Goal: Check status: Check status

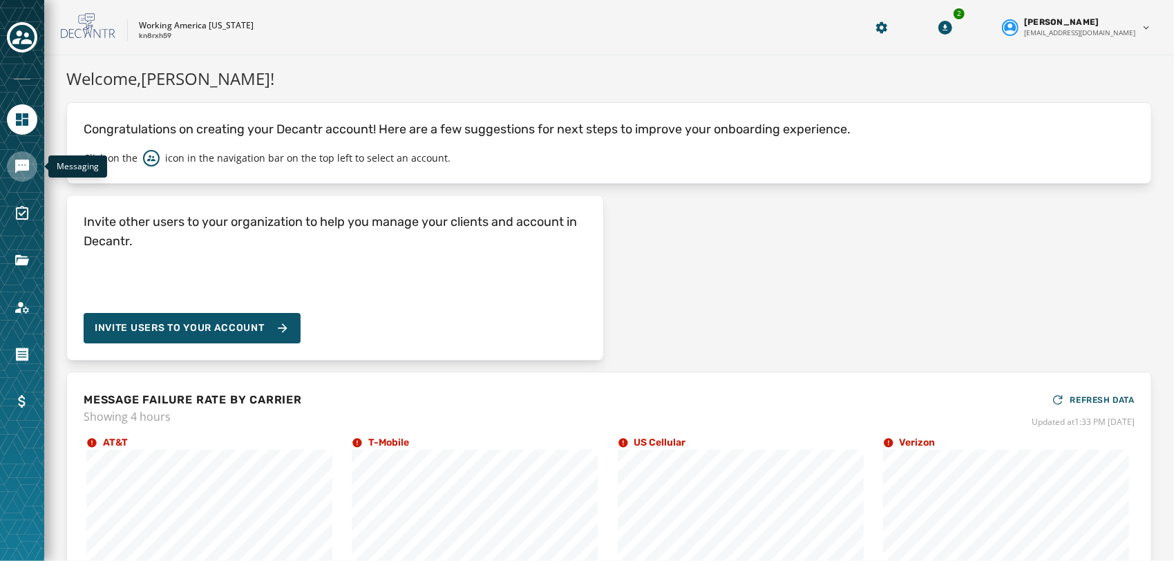
click at [33, 174] on link "Navigate to Messaging" at bounding box center [22, 166] width 30 height 30
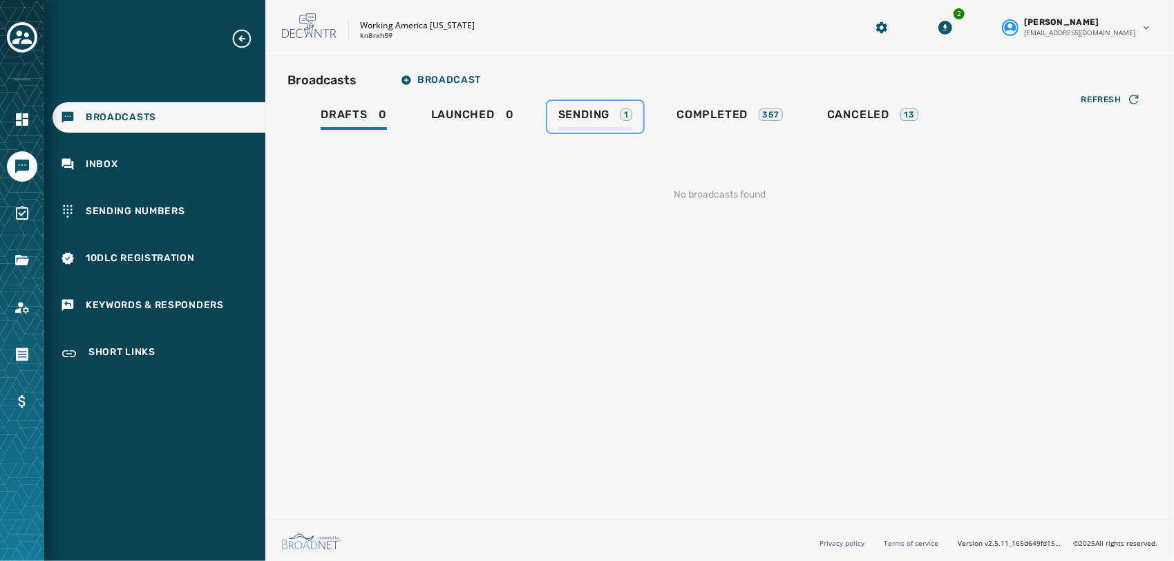
click at [598, 106] on link "Sending 1" at bounding box center [595, 117] width 96 height 32
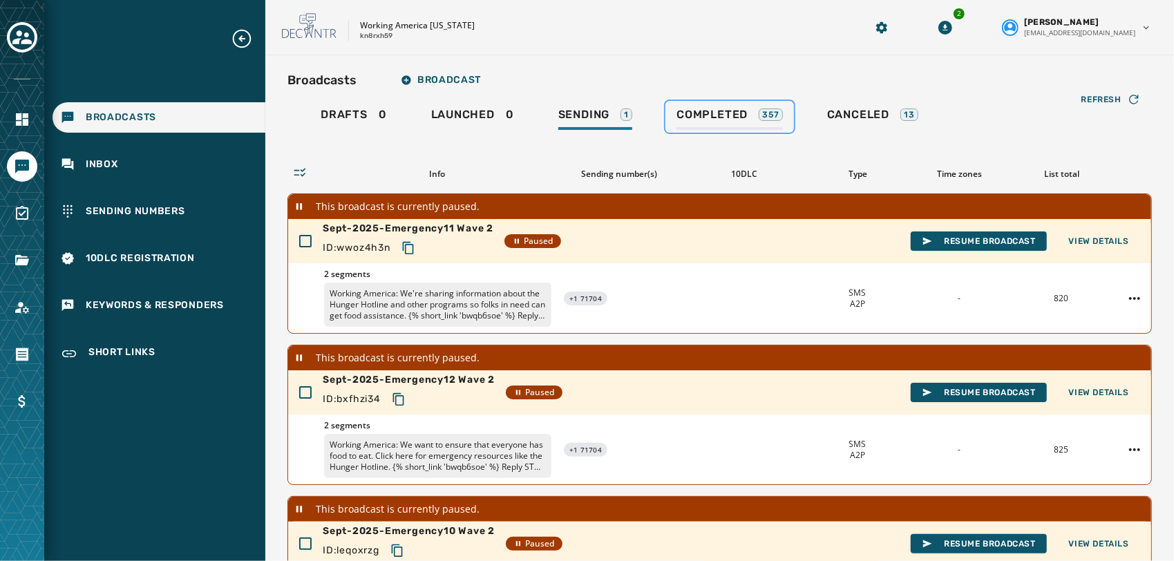
click at [734, 116] on span "Completed" at bounding box center [711, 115] width 71 height 14
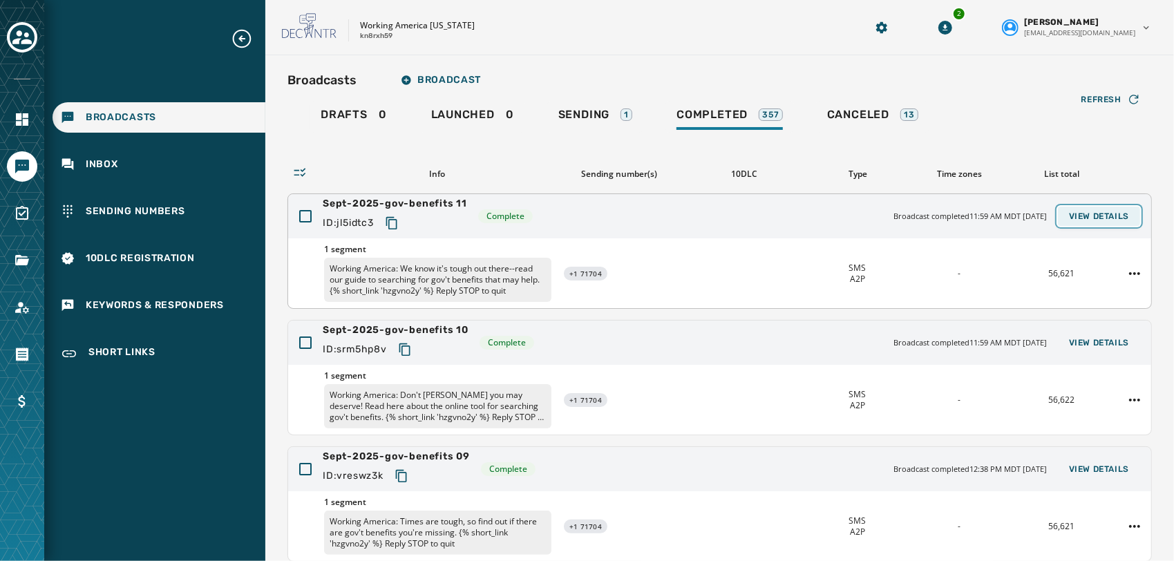
click at [1100, 212] on span "View Details" at bounding box center [1099, 216] width 60 height 11
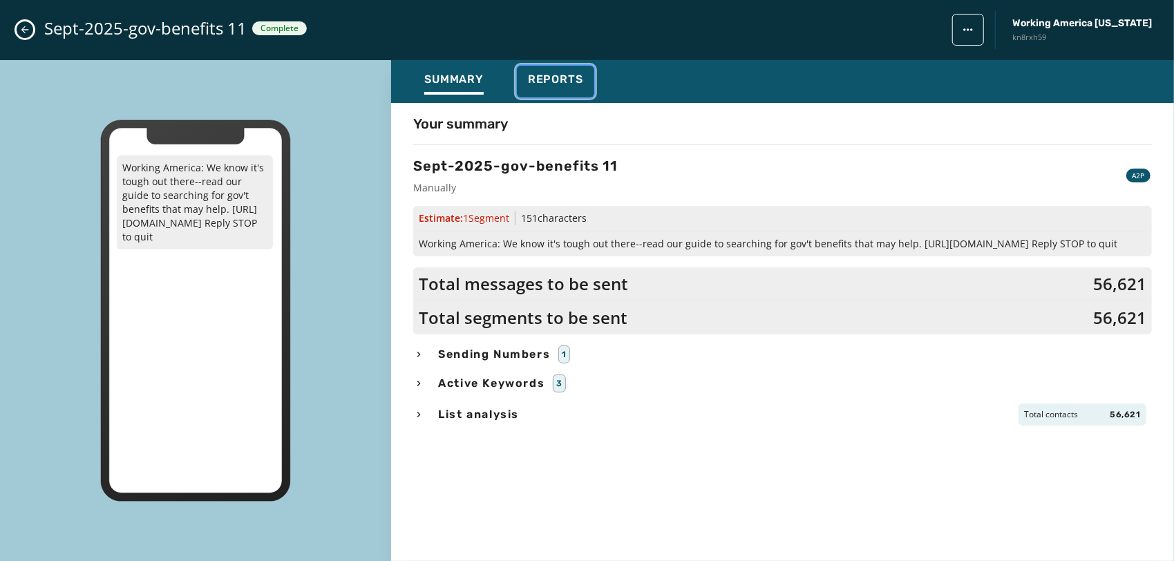
click at [536, 82] on span "Reports" at bounding box center [555, 80] width 55 height 14
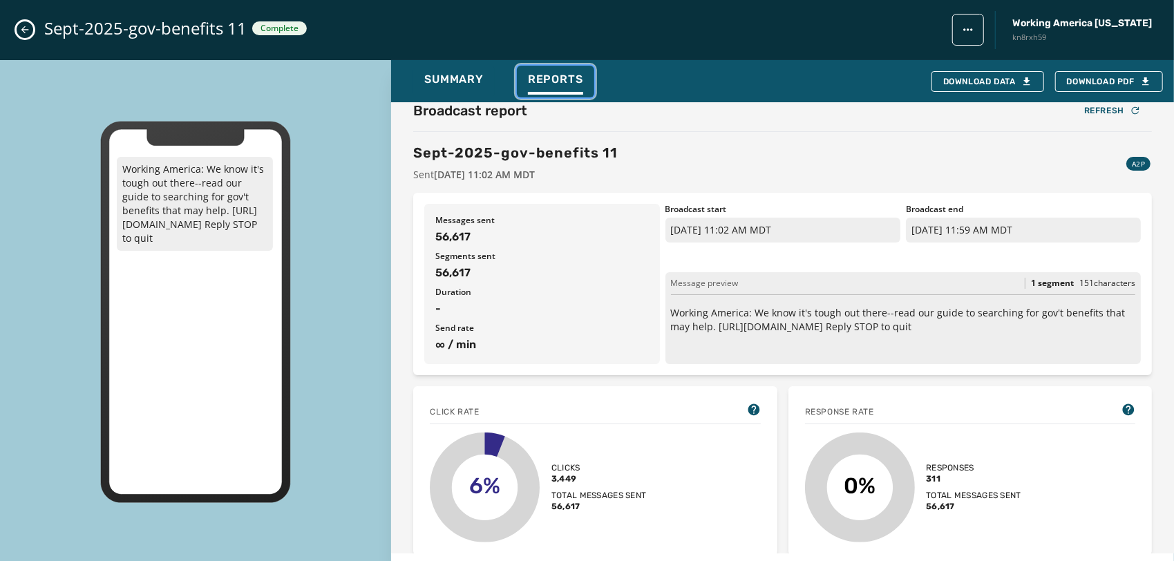
scroll to position [12, 0]
drag, startPoint x: 437, startPoint y: 223, endPoint x: 511, endPoint y: 211, distance: 75.5
click at [511, 211] on div "Messages sent 56,617 Segments sent 56,617 Duration - Send rate ∞ / min" at bounding box center [541, 285] width 235 height 160
drag, startPoint x: 511, startPoint y: 211, endPoint x: 489, endPoint y: 260, distance: 53.8
click at [489, 260] on span "Segments sent" at bounding box center [541, 257] width 213 height 11
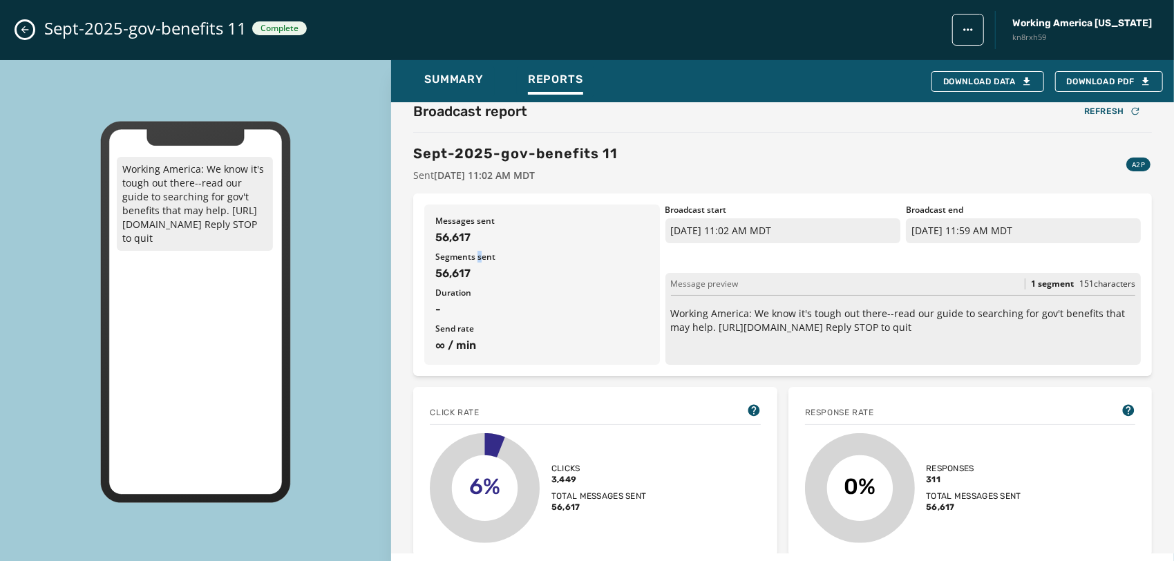
drag, startPoint x: 489, startPoint y: 260, endPoint x: 479, endPoint y: 254, distance: 11.7
click at [479, 254] on span "Segments sent" at bounding box center [541, 257] width 213 height 11
drag, startPoint x: 479, startPoint y: 254, endPoint x: 477, endPoint y: 247, distance: 7.0
click at [477, 247] on div "Messages sent 56,617 Segments sent 56,617 Duration - Send rate ∞ / min" at bounding box center [541, 285] width 235 height 160
drag, startPoint x: 436, startPoint y: 234, endPoint x: 482, endPoint y: 231, distance: 46.4
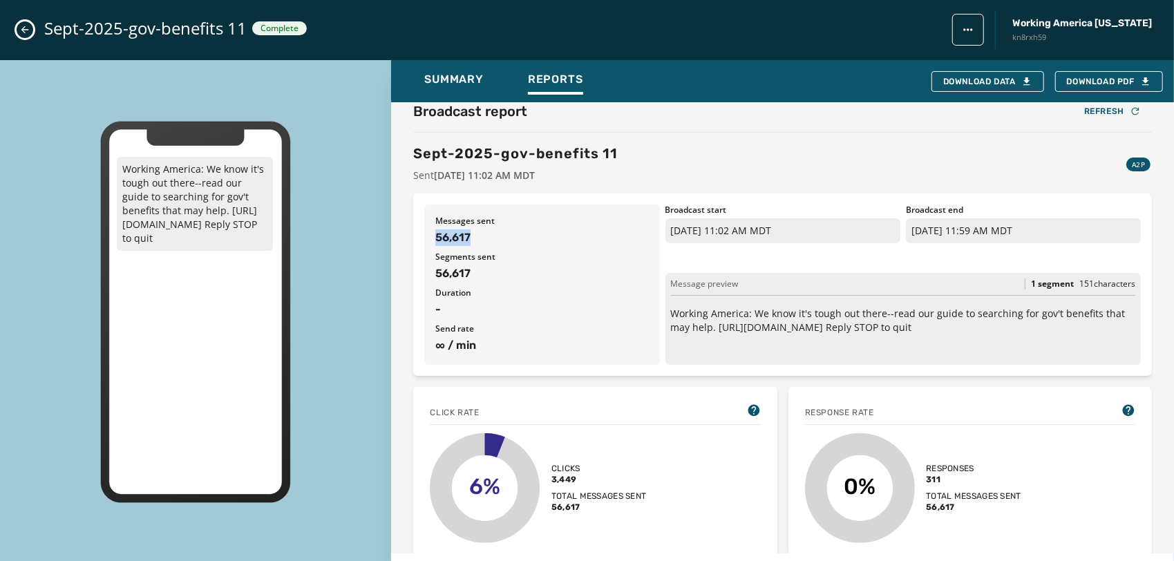
click at [482, 231] on span "56,617" at bounding box center [541, 237] width 213 height 17
drag, startPoint x: 482, startPoint y: 231, endPoint x: 472, endPoint y: 254, distance: 25.0
click at [472, 254] on span "Segments sent" at bounding box center [541, 257] width 213 height 11
drag, startPoint x: 545, startPoint y: 234, endPoint x: 509, endPoint y: 214, distance: 40.2
click at [509, 214] on div "Messages sent 56,617 Segments sent 56,617 Duration - Send rate ∞ / min" at bounding box center [541, 285] width 235 height 160
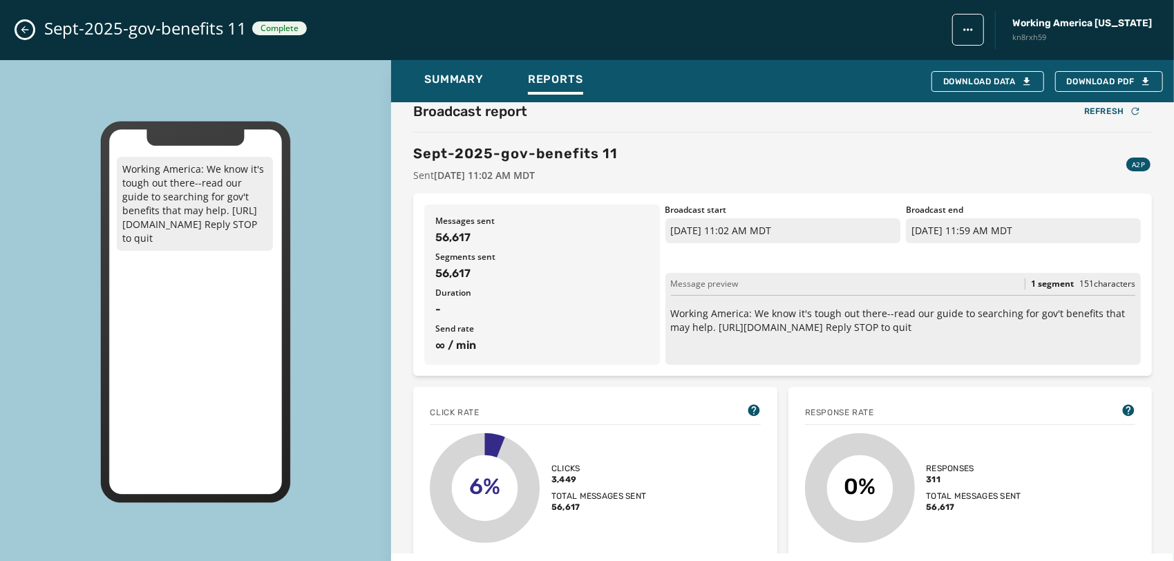
click at [562, 295] on span "Duration" at bounding box center [541, 292] width 213 height 11
click at [21, 39] on div "Sept-2025-gov-benefits 11 Complete Working America [US_STATE] kn8rxh59" at bounding box center [587, 30] width 1174 height 60
click at [23, 32] on icon "Close admin drawer" at bounding box center [25, 30] width 8 height 8
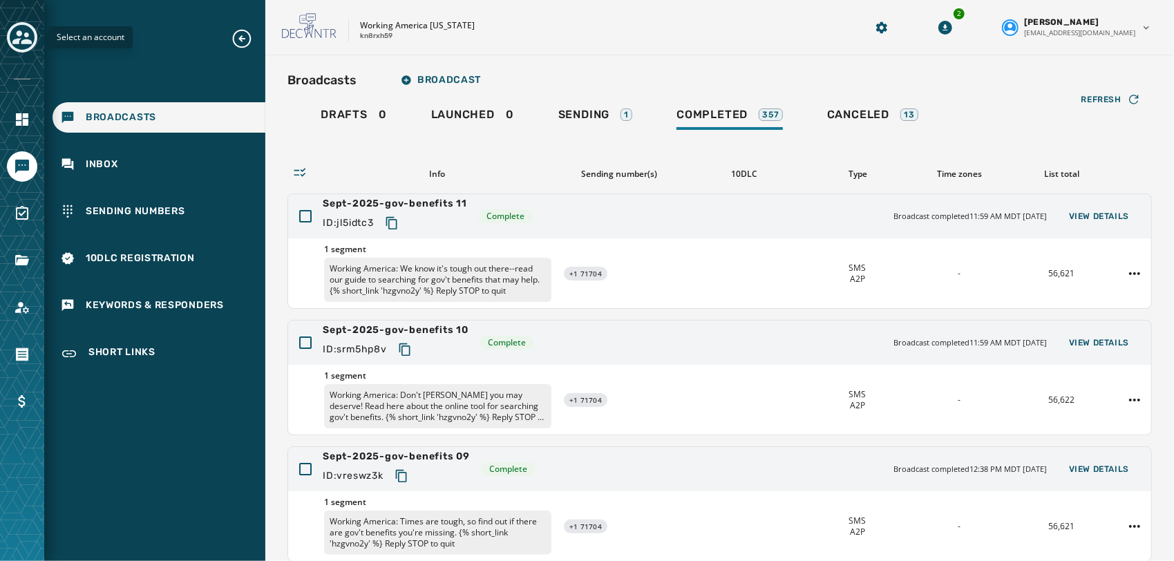
click at [28, 37] on icon "Toggle account select drawer" at bounding box center [21, 37] width 19 height 19
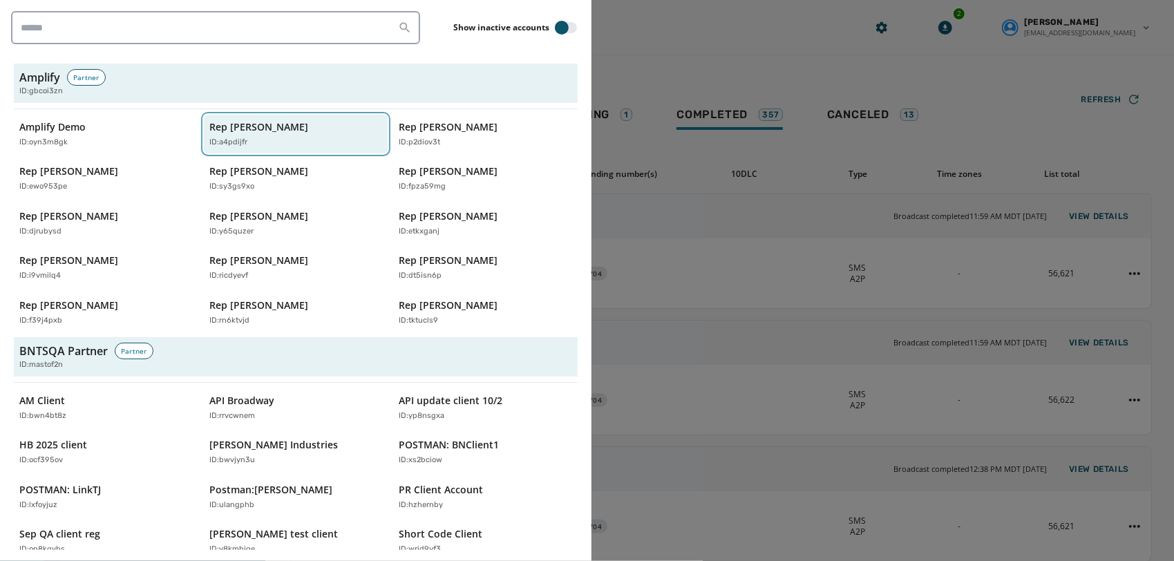
click at [278, 140] on div "ID: a4pdijfr" at bounding box center [289, 143] width 160 height 12
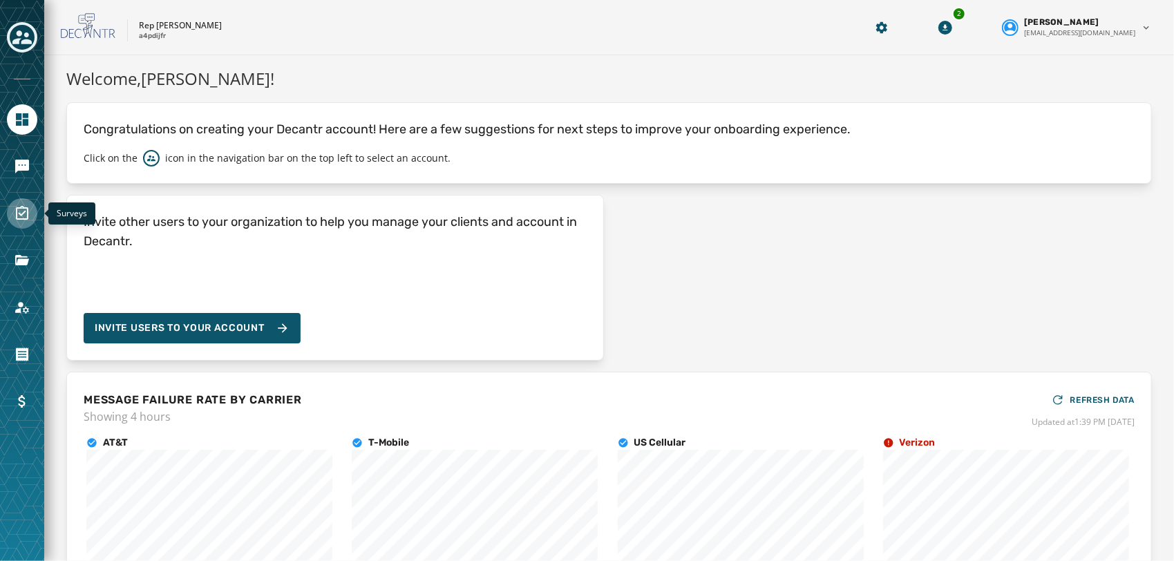
click at [19, 216] on icon "Navigate to Surveys" at bounding box center [22, 213] width 17 height 17
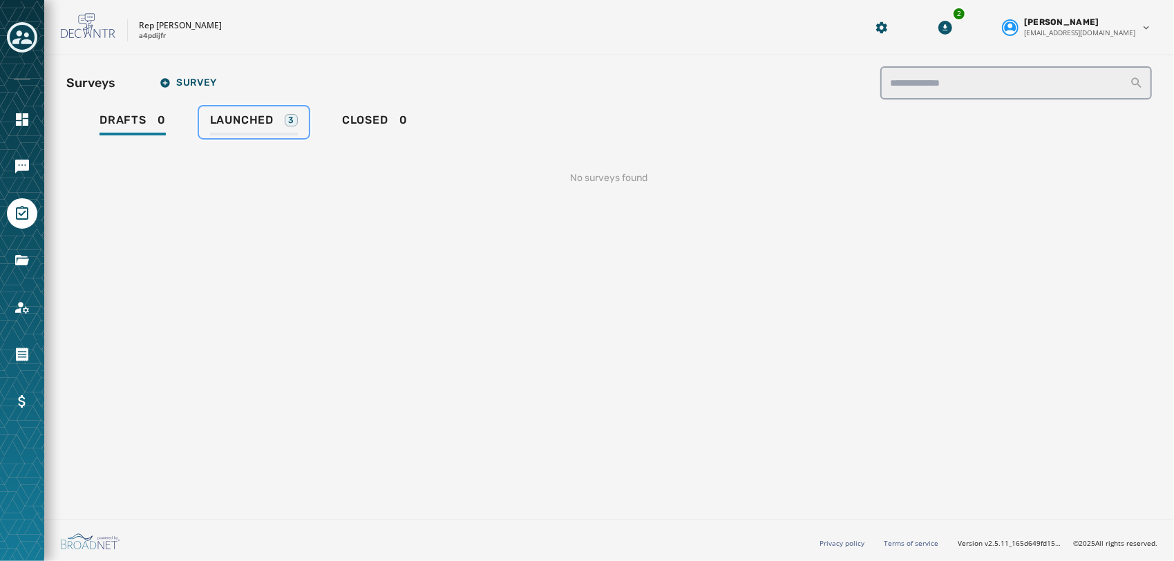
click at [240, 119] on span "Launched" at bounding box center [242, 120] width 64 height 14
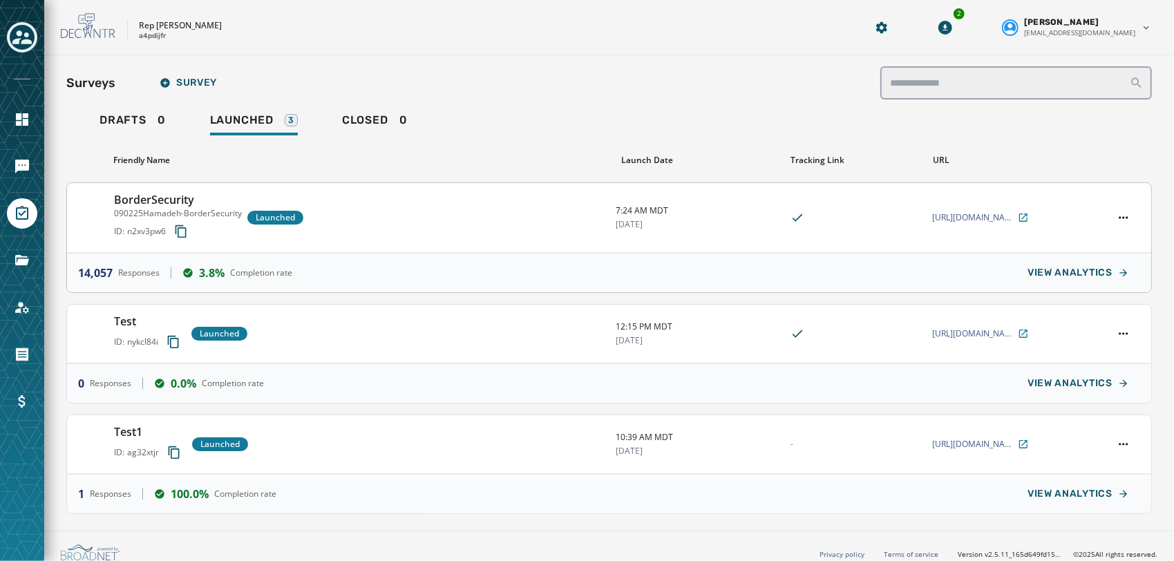
click at [160, 198] on h3 "BorderSecurity" at bounding box center [178, 199] width 128 height 17
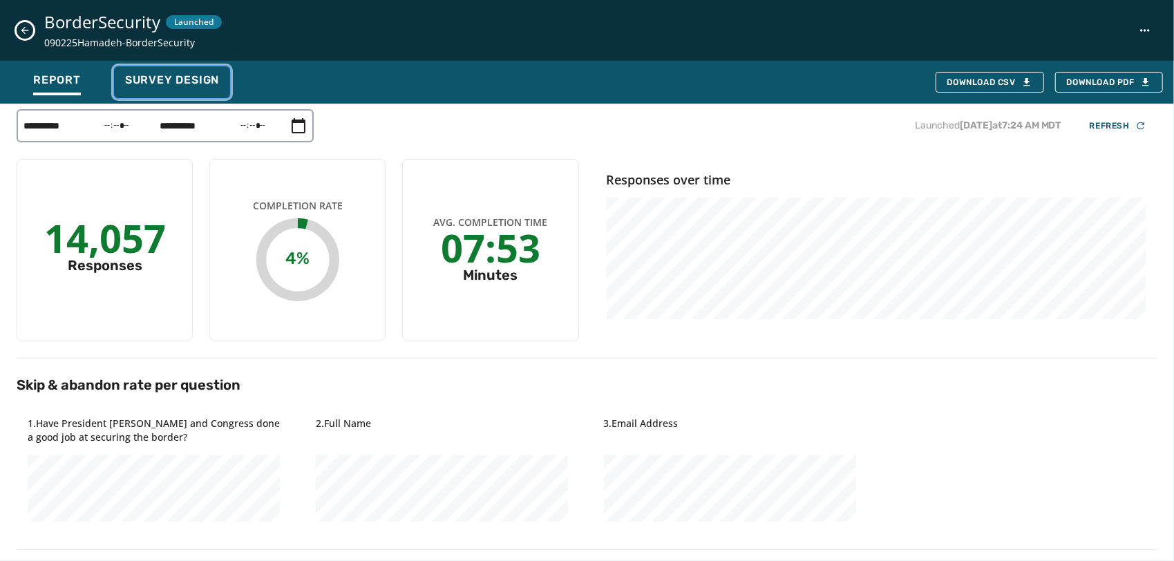
click at [183, 91] on div "Survey Design" at bounding box center [172, 84] width 94 height 22
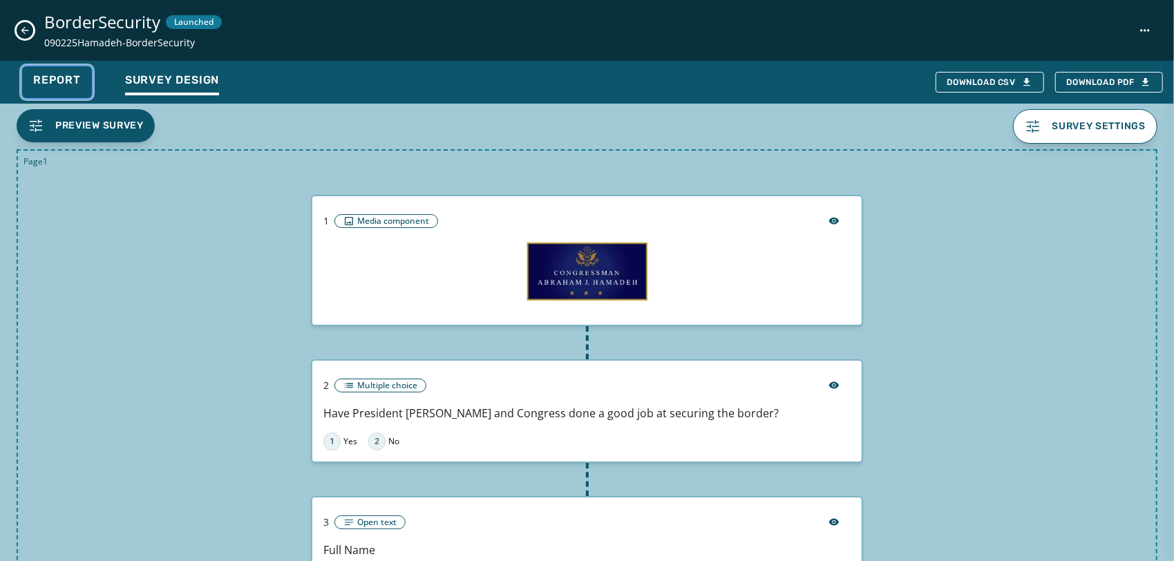
click at [64, 86] on span "Report" at bounding box center [57, 80] width 48 height 14
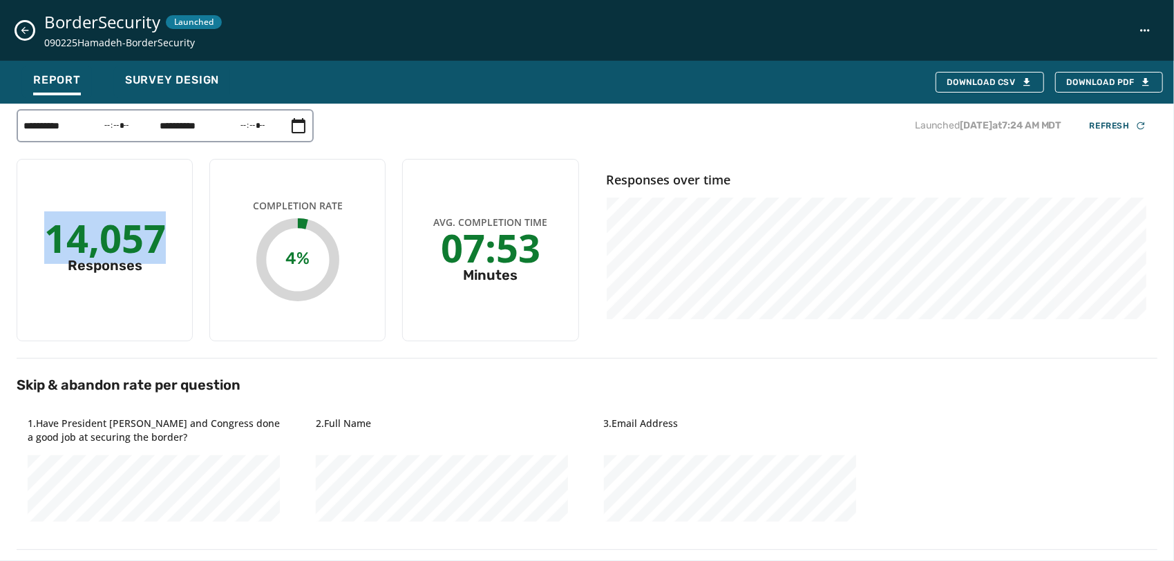
drag, startPoint x: 49, startPoint y: 241, endPoint x: 169, endPoint y: 240, distance: 119.5
click at [169, 240] on div "14,057 Responses" at bounding box center [105, 250] width 176 height 182
click at [117, 301] on div "14,057 Responses" at bounding box center [105, 250] width 176 height 182
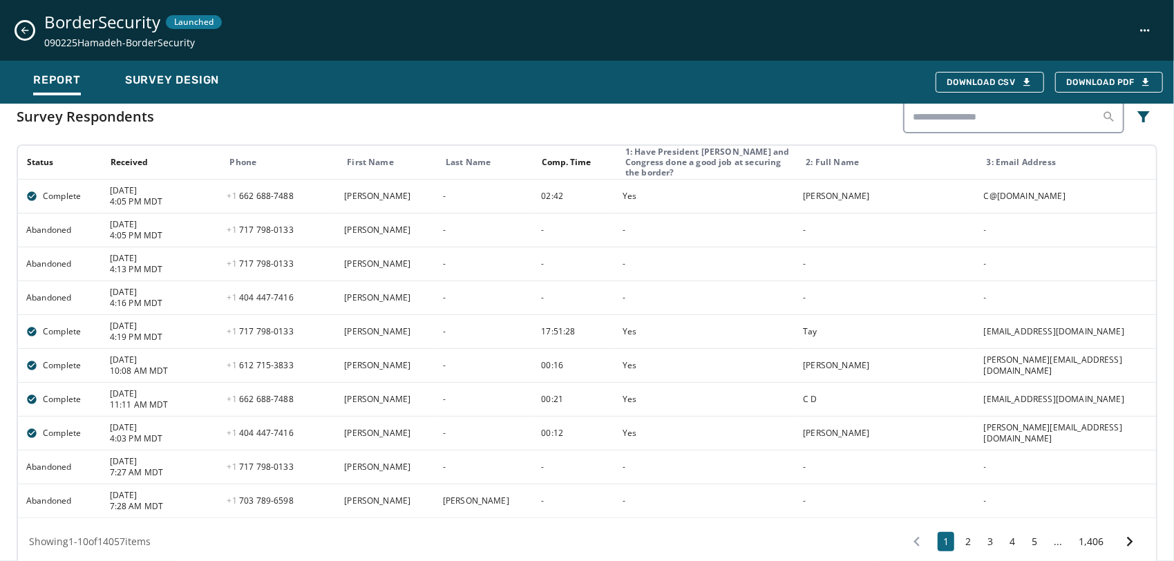
scroll to position [626, 0]
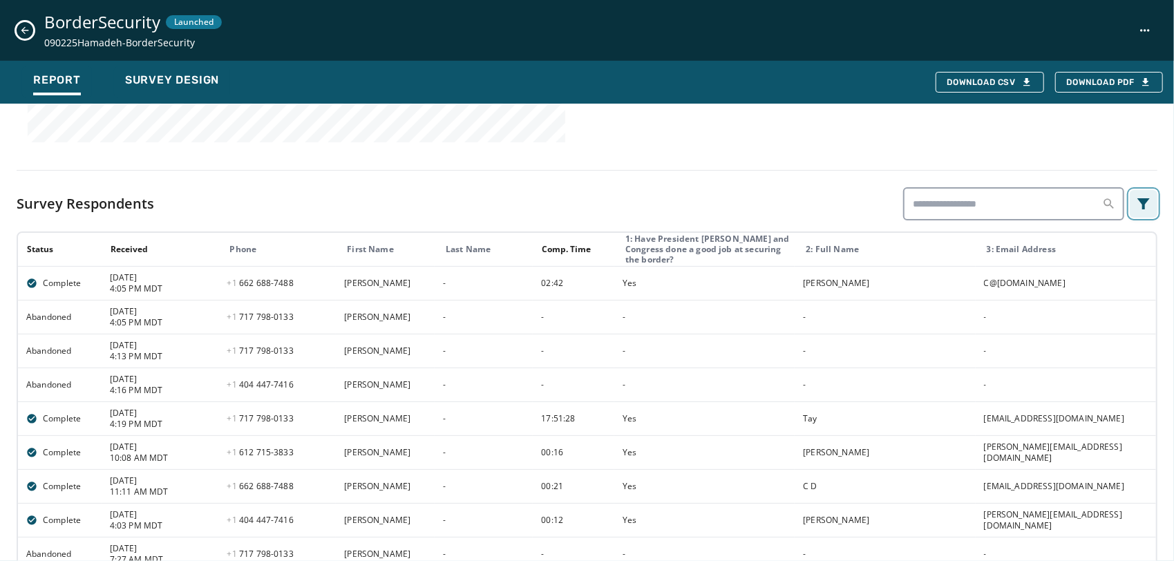
click at [1139, 211] on button "Filters menu" at bounding box center [1144, 204] width 28 height 28
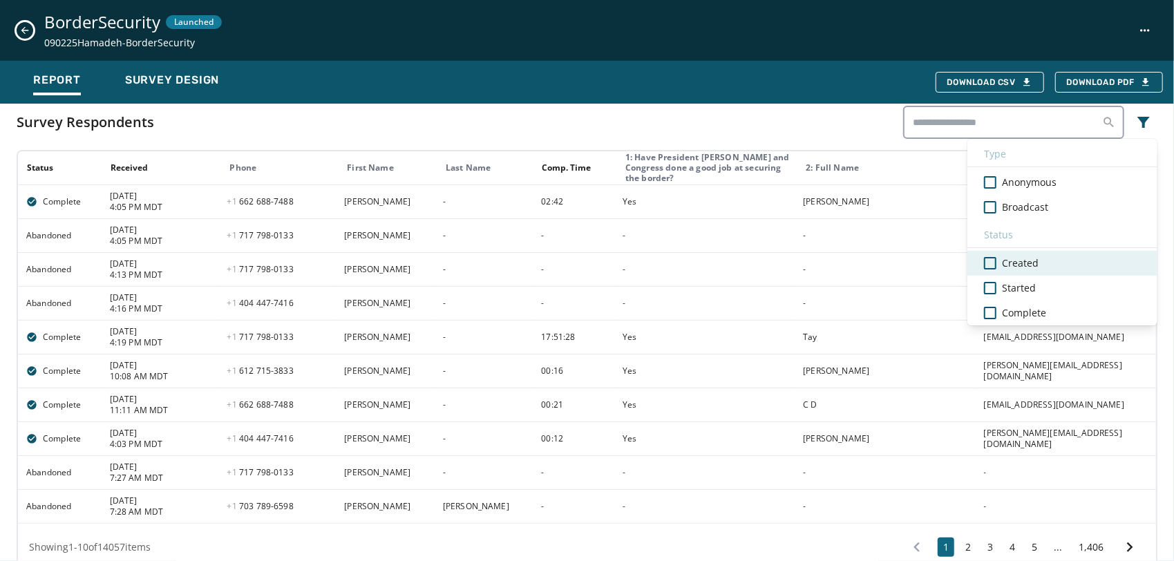
scroll to position [708, 0]
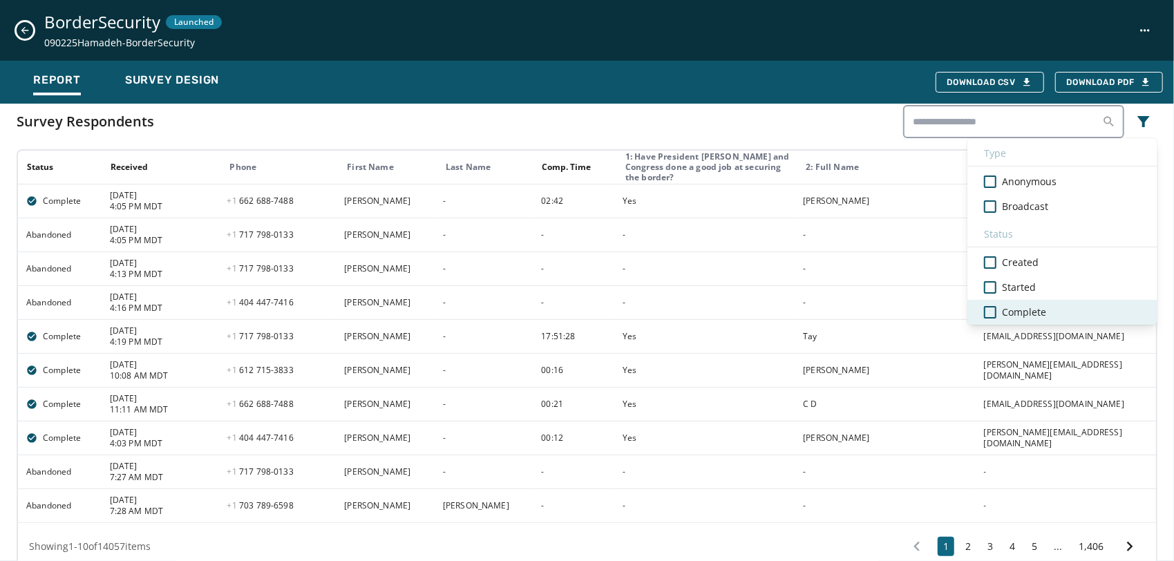
click at [1021, 313] on span "Complete" at bounding box center [1024, 312] width 44 height 14
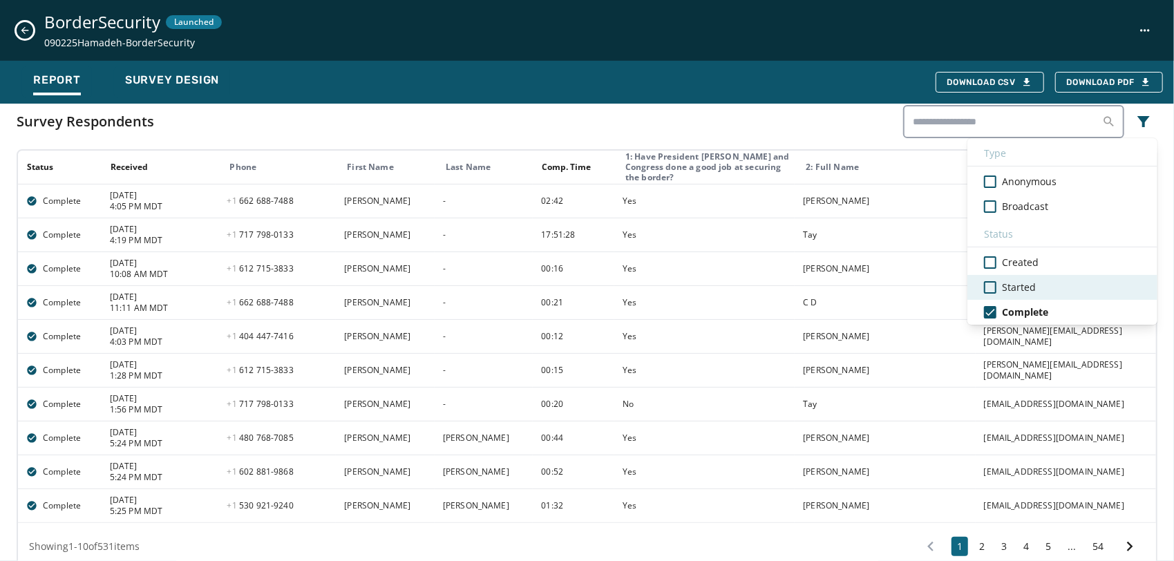
click at [1013, 289] on span "Started" at bounding box center [1019, 288] width 34 height 14
click at [817, 126] on div "Survey Respondents Type Anonymous Broadcast Status Created Started Complete" at bounding box center [587, 121] width 1141 height 33
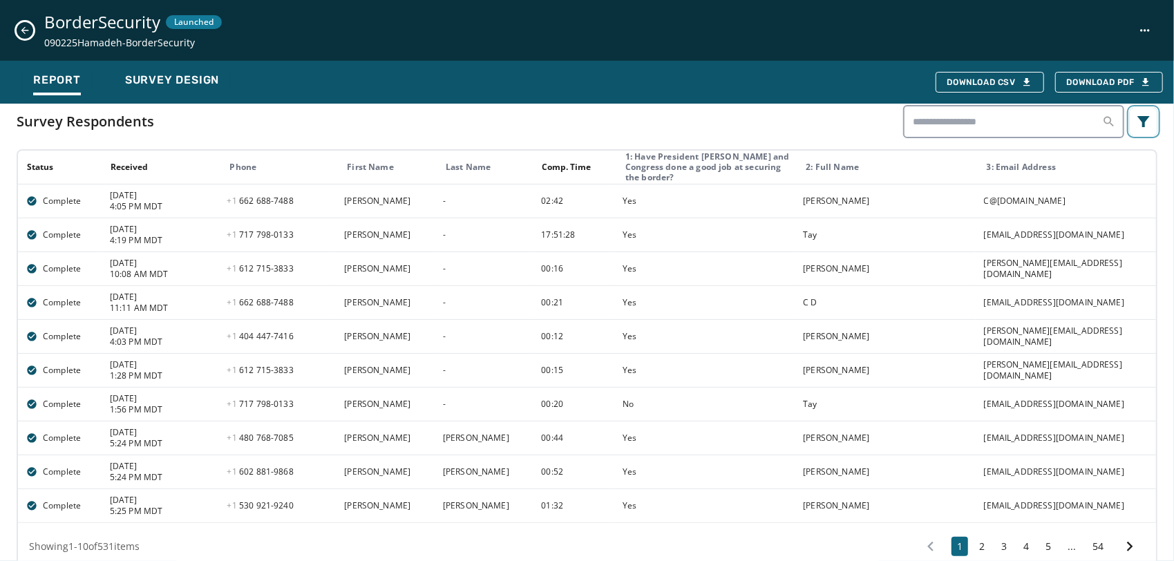
scroll to position [732, 0]
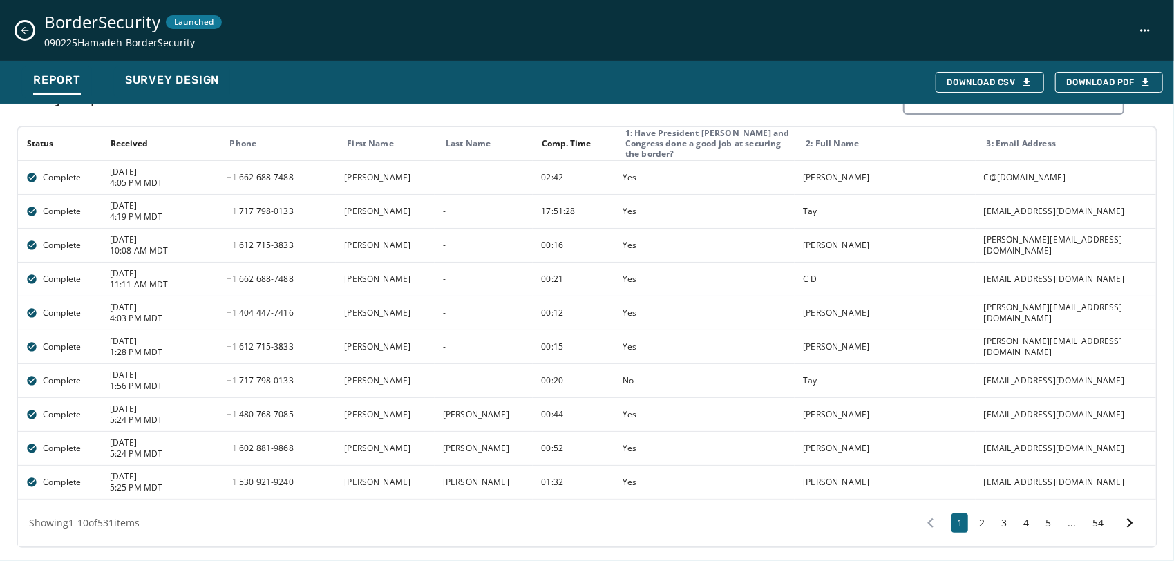
click at [140, 520] on span "Showing 1 - 10 of 531 items" at bounding box center [84, 522] width 111 height 13
drag, startPoint x: 149, startPoint y: 521, endPoint x: 77, endPoint y: 527, distance: 71.4
click at [77, 527] on div "Showing 1 - 10 of 531 items 1 2 3 4 5 ... 54" at bounding box center [587, 523] width 1138 height 47
click at [379, 540] on div "Showing 1 - 10 of 531 items 1 2 3 4 5 ... 54" at bounding box center [587, 523] width 1138 height 47
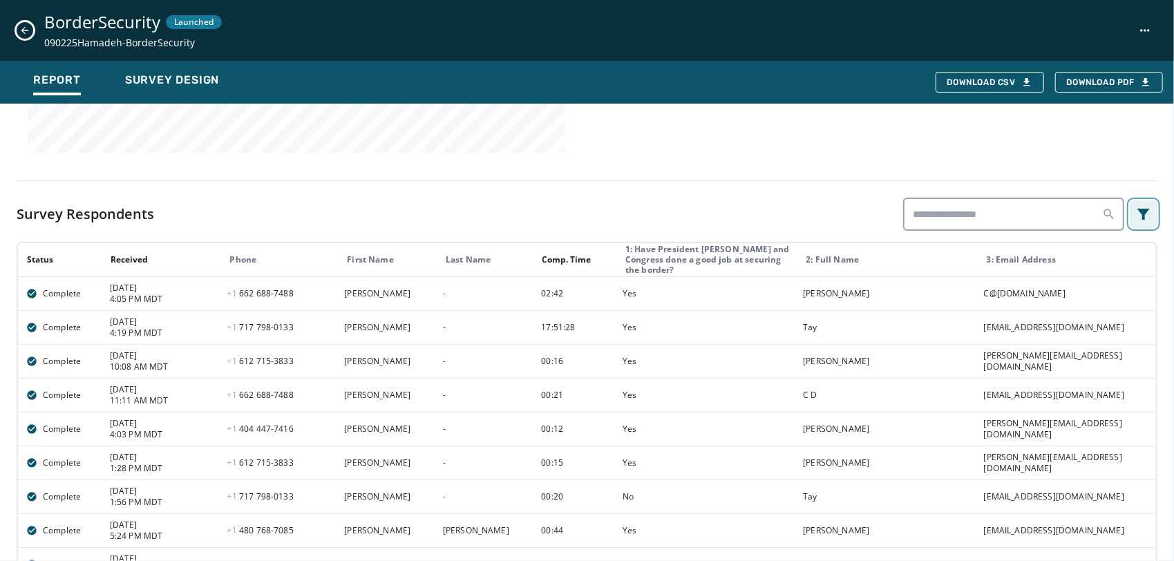
click at [1135, 211] on icon "Filters menu" at bounding box center [1143, 214] width 17 height 17
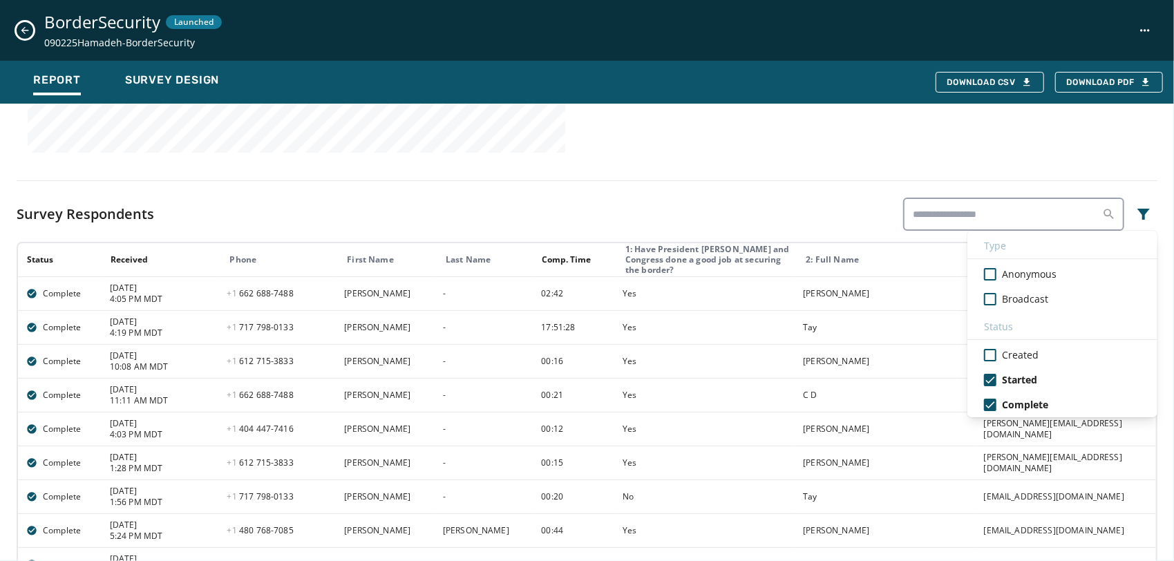
click at [807, 213] on div "Survey Respondents Type Anonymous Broadcast Status Created Started Complete" at bounding box center [587, 214] width 1141 height 33
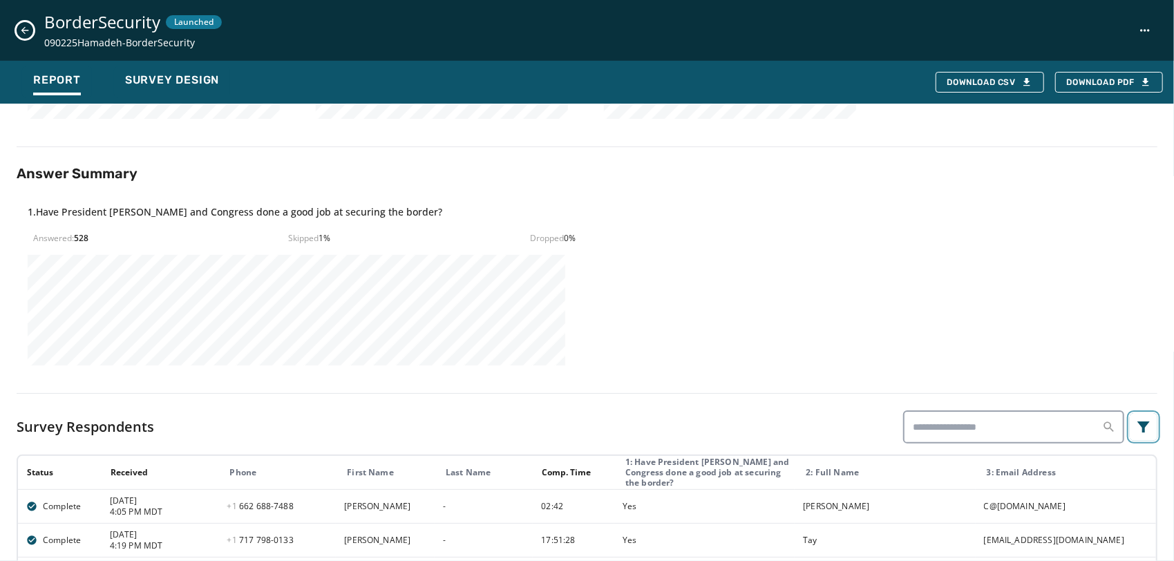
scroll to position [410, 0]
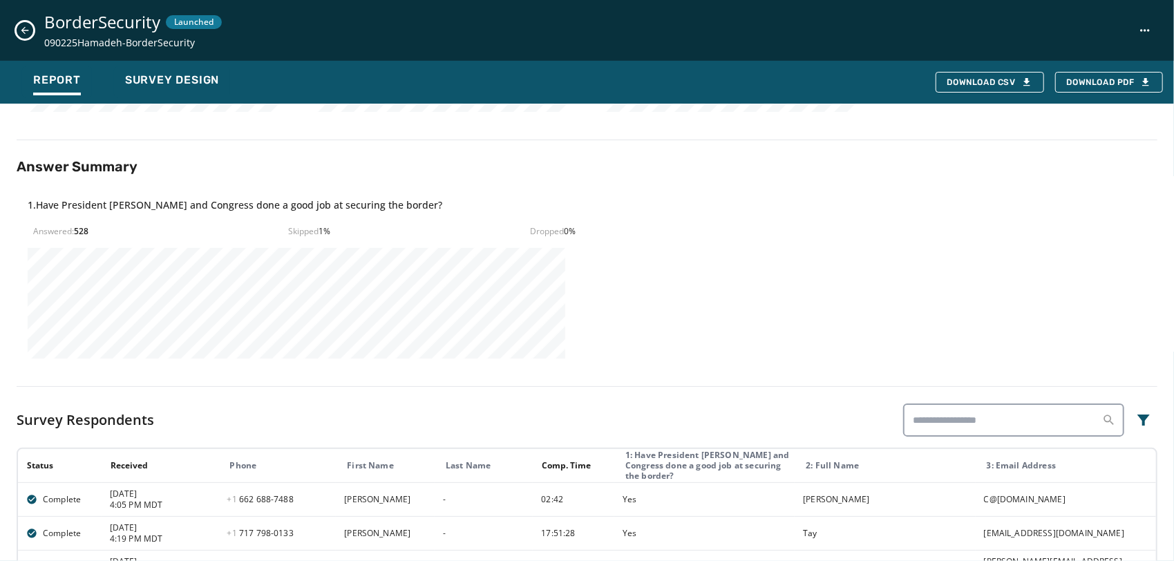
click at [1112, 365] on div "1 . Have President [PERSON_NAME] and Congress done a good job at securing the b…" at bounding box center [587, 278] width 1141 height 182
click at [1135, 423] on icon "Filters menu" at bounding box center [1143, 420] width 17 height 17
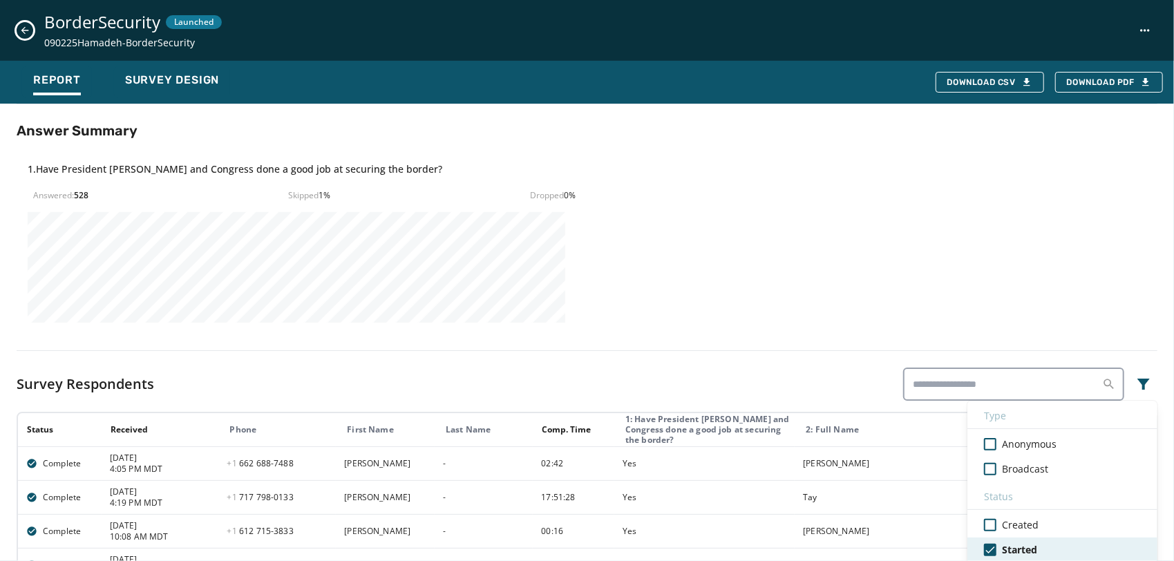
click at [1007, 546] on span "Started" at bounding box center [1019, 550] width 35 height 14
click at [730, 359] on div "**********" at bounding box center [587, 248] width 1141 height 1171
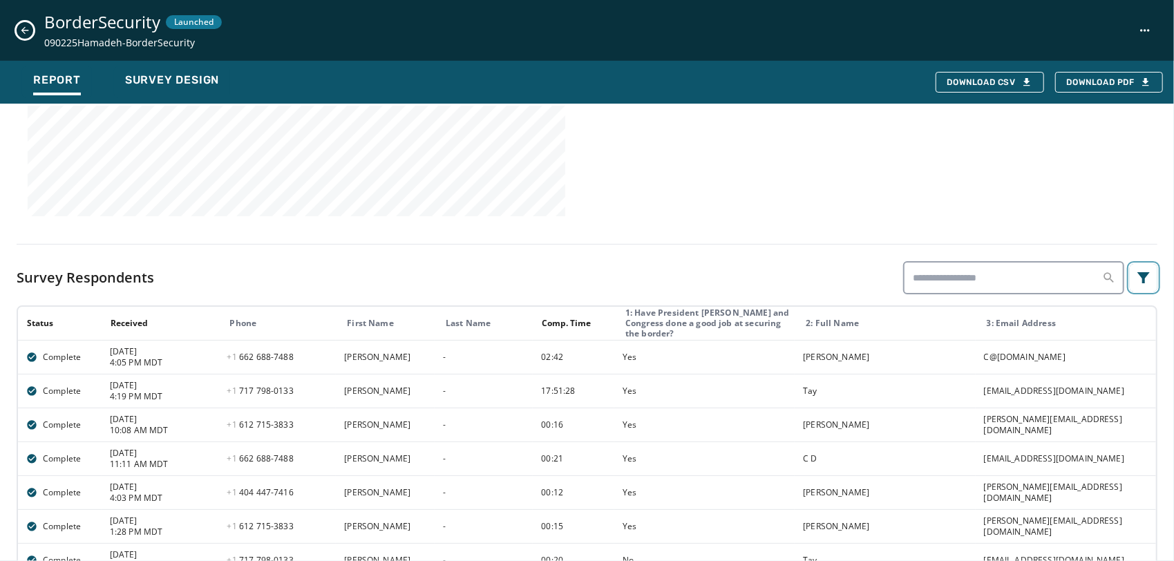
scroll to position [551, 0]
click at [1130, 289] on button "Filters menu" at bounding box center [1144, 279] width 28 height 28
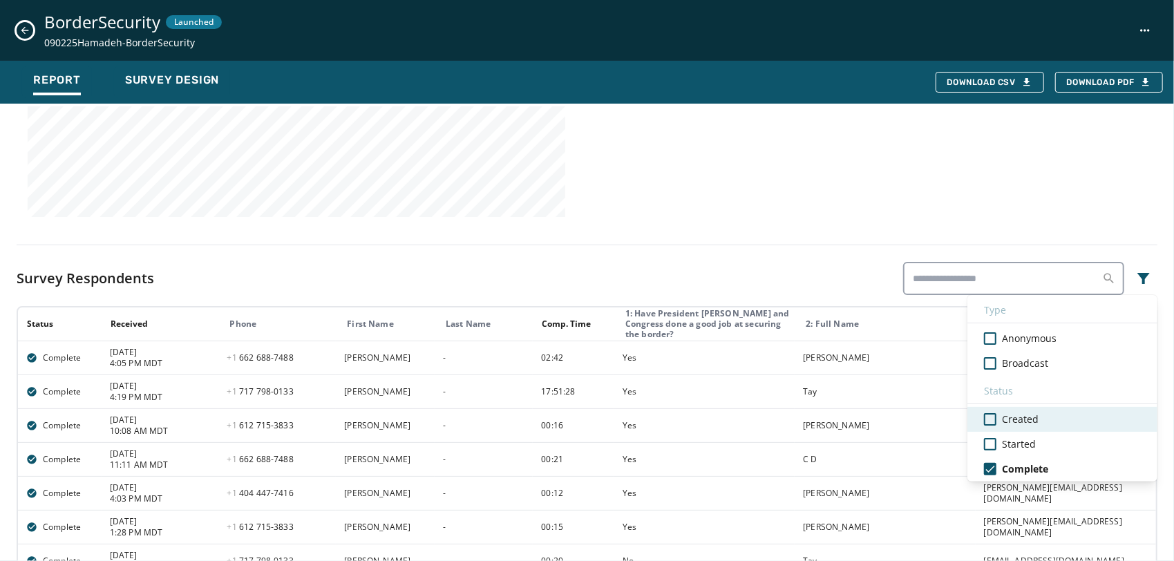
click at [1019, 424] on span "Created" at bounding box center [1020, 420] width 37 height 14
click at [814, 281] on div "Survey Respondents Type Anonymous Broadcast Status Created Started Complete" at bounding box center [587, 278] width 1141 height 33
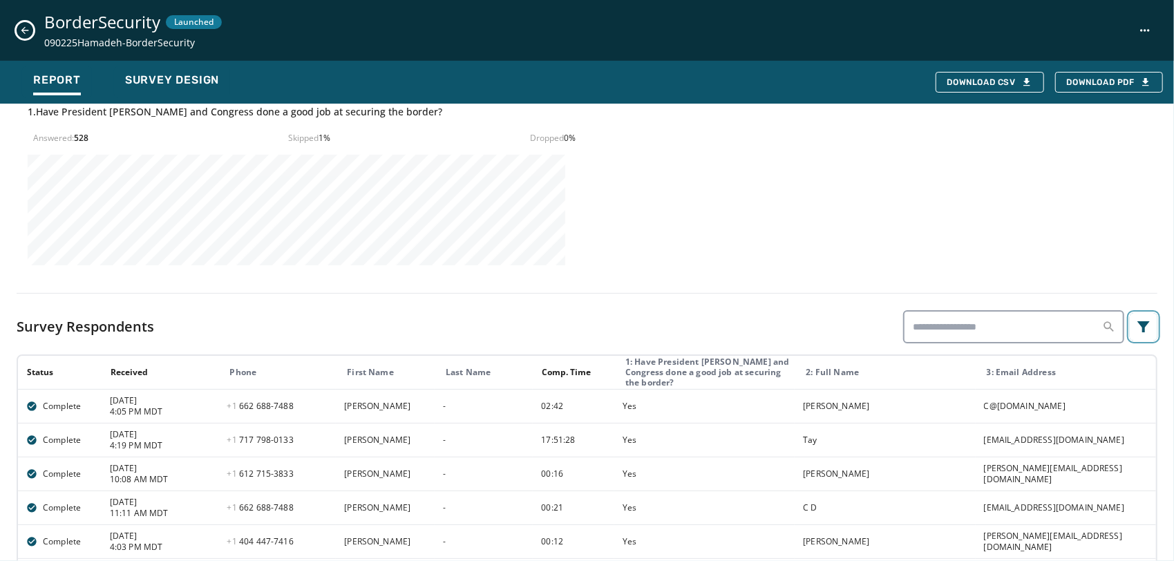
scroll to position [502, 0]
click at [1144, 323] on button "Filters menu" at bounding box center [1144, 328] width 28 height 28
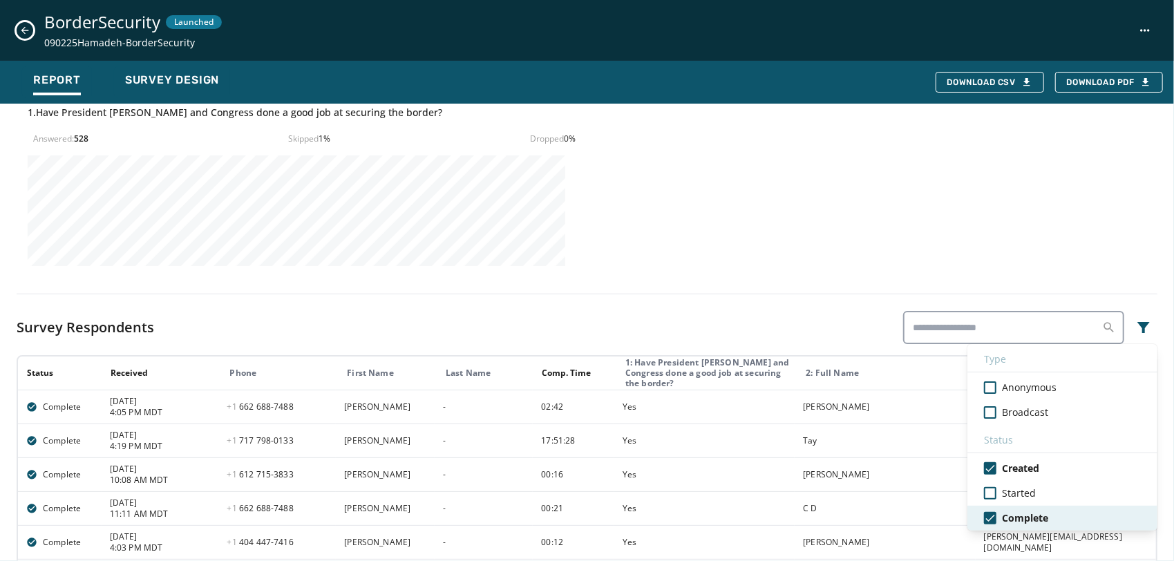
click at [1026, 522] on span "Complete" at bounding box center [1025, 518] width 46 height 14
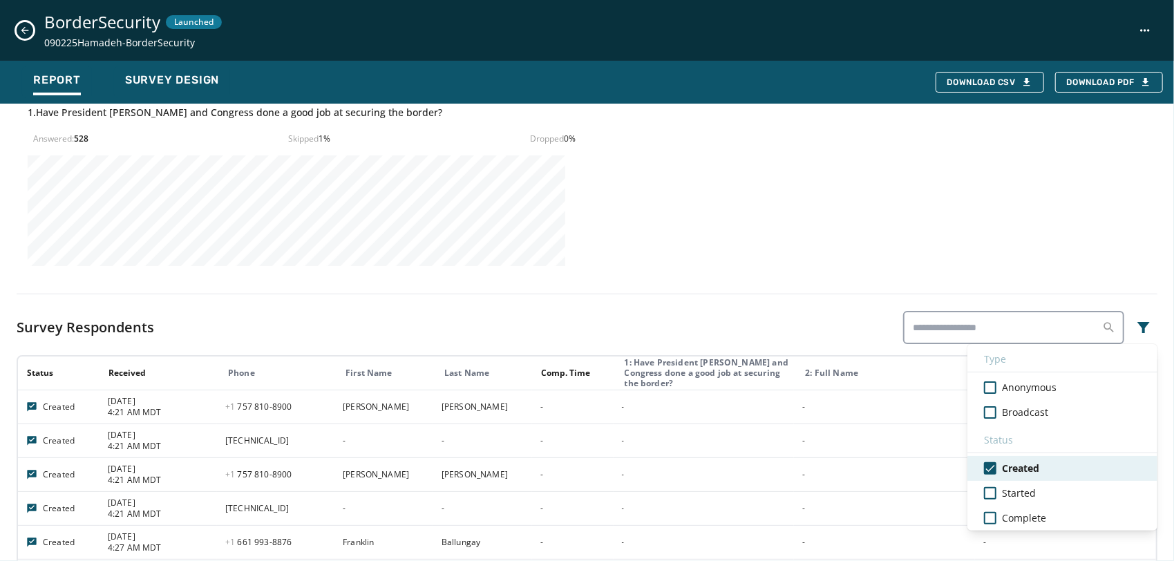
click at [1023, 471] on span "Created" at bounding box center [1020, 469] width 37 height 14
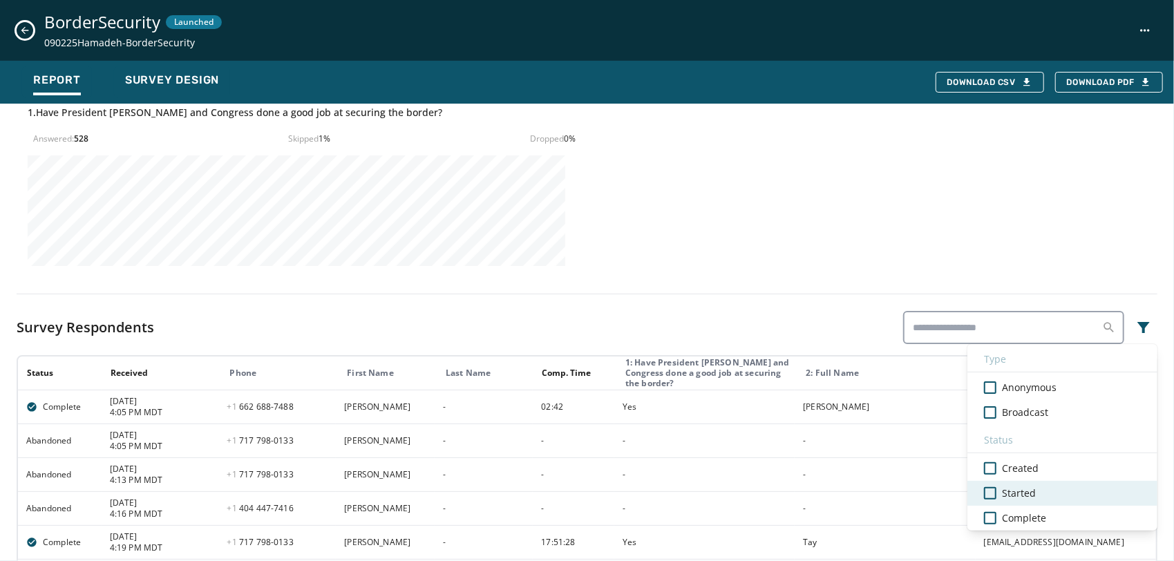
click at [997, 500] on div "Started" at bounding box center [1062, 493] width 190 height 25
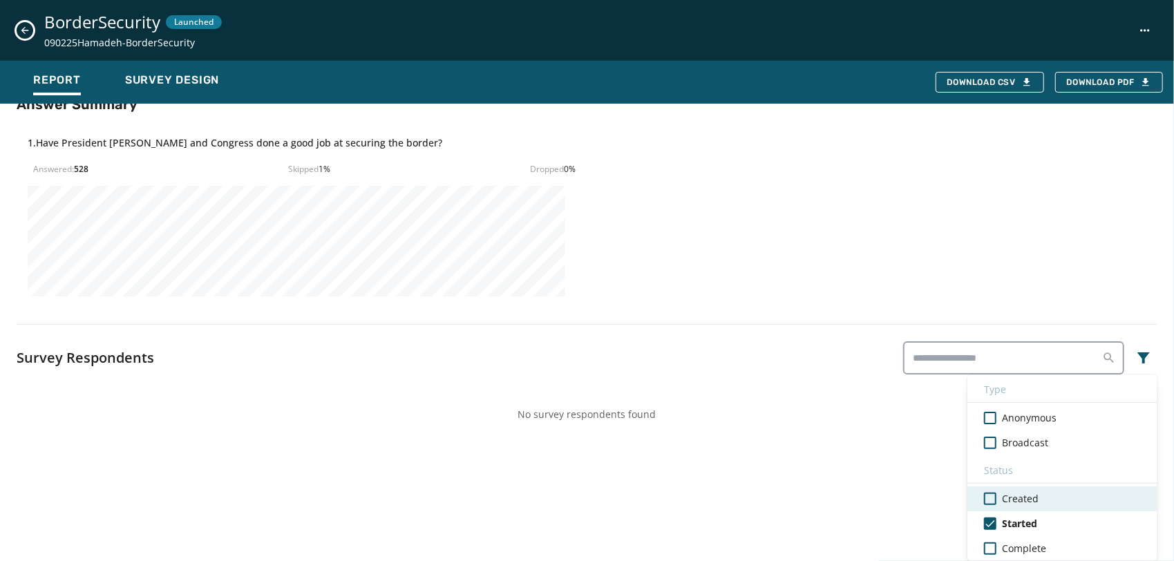
scroll to position [471, 0]
click at [788, 290] on div "**********" at bounding box center [587, 42] width 1141 height 806
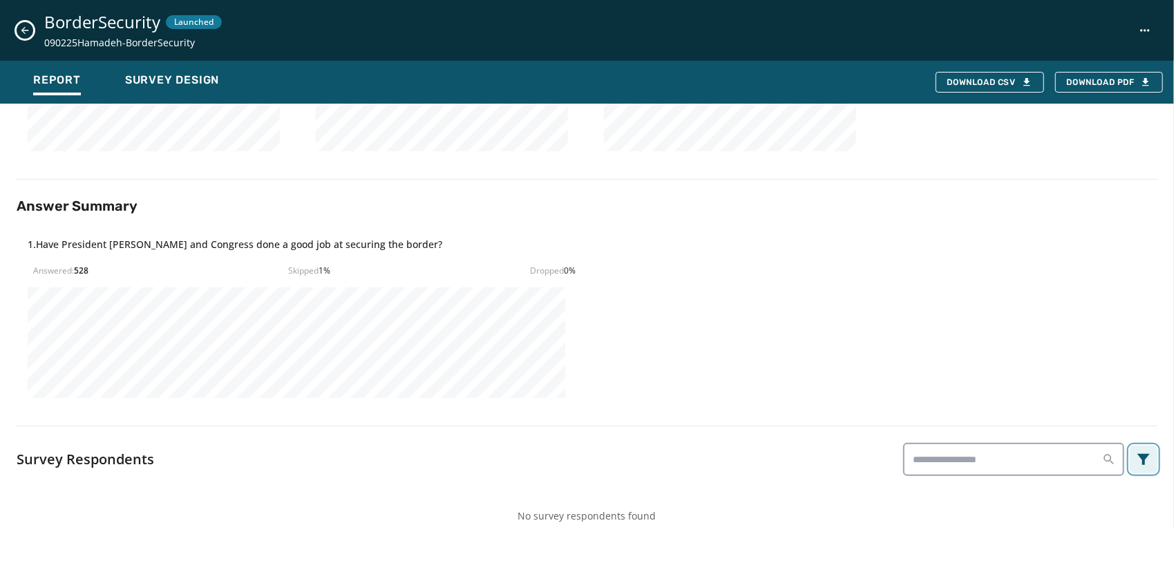
click at [1137, 461] on icon "Filters menu" at bounding box center [1143, 459] width 12 height 11
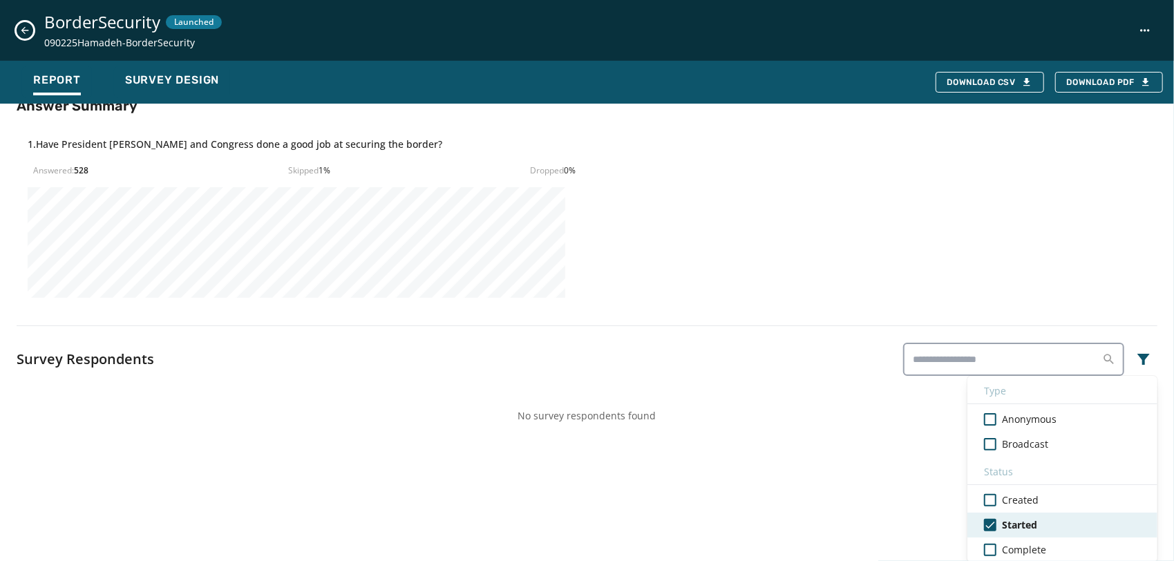
click at [1005, 518] on span "Started" at bounding box center [1019, 525] width 35 height 14
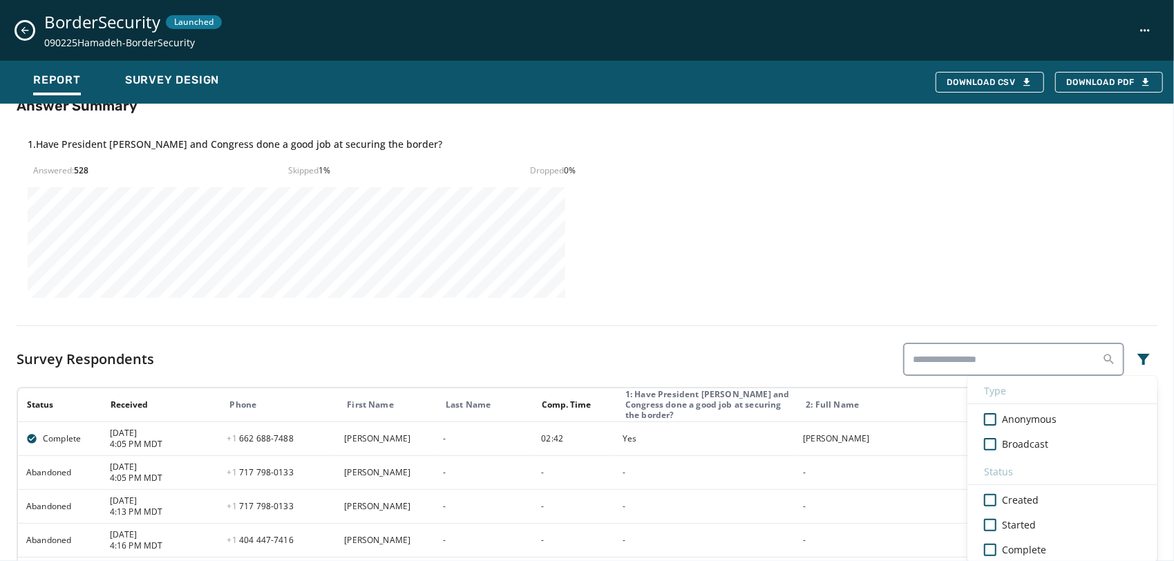
click at [803, 303] on div "**********" at bounding box center [587, 224] width 1141 height 1171
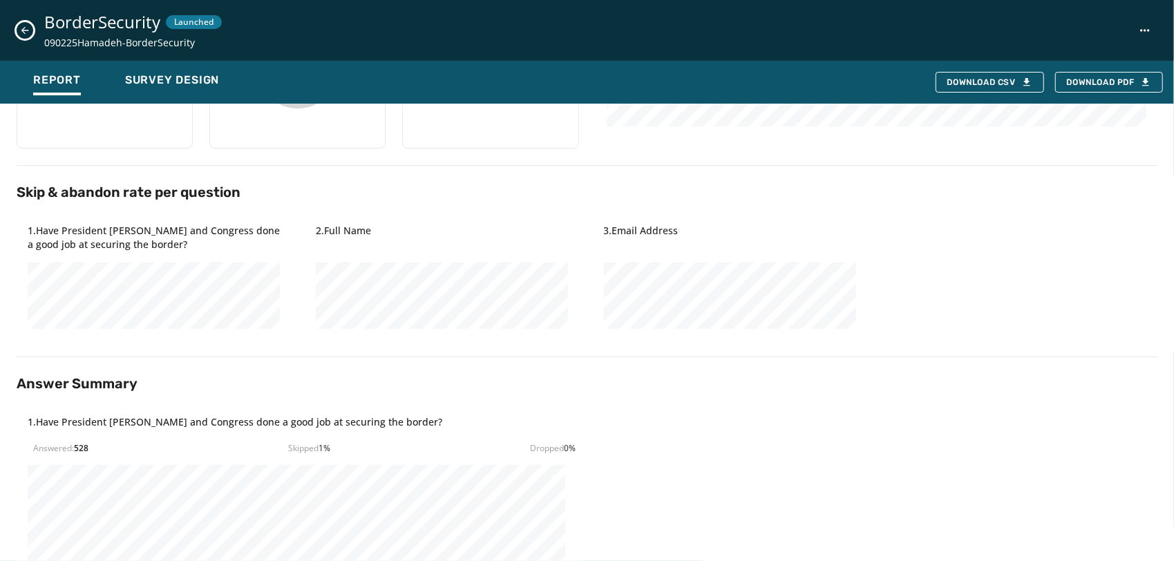
scroll to position [0, 0]
